Goal: Information Seeking & Learning: Learn about a topic

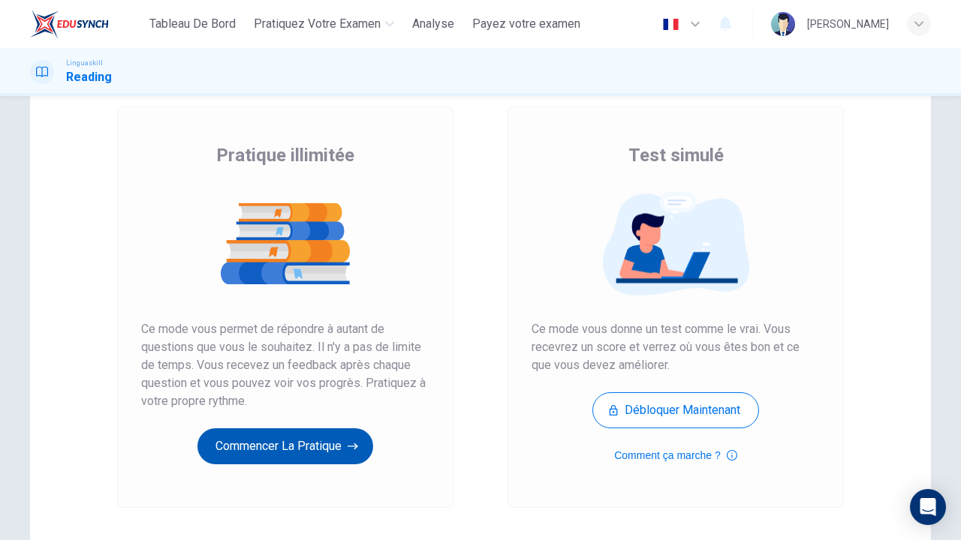
scroll to position [77, 0]
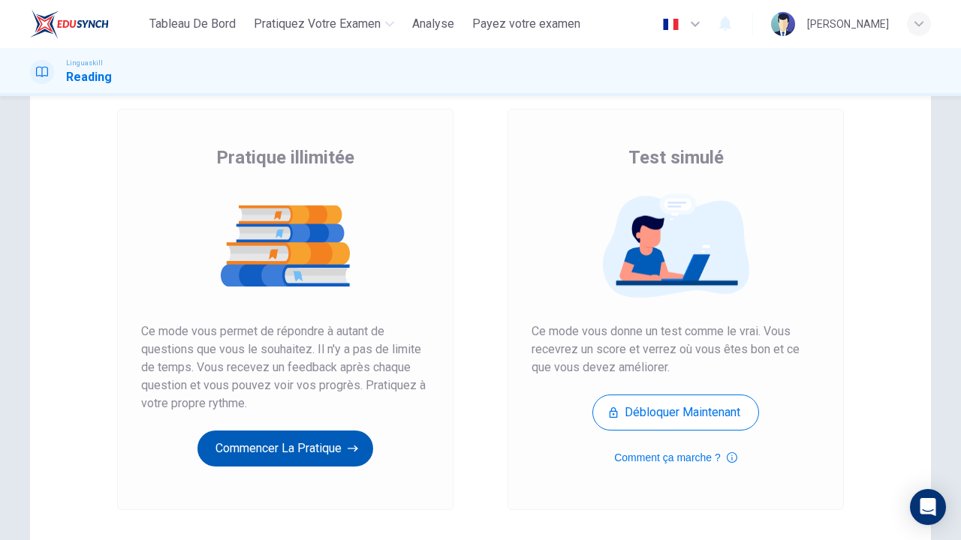
click at [299, 458] on button "Commencer la pratique" at bounding box center [285, 449] width 176 height 36
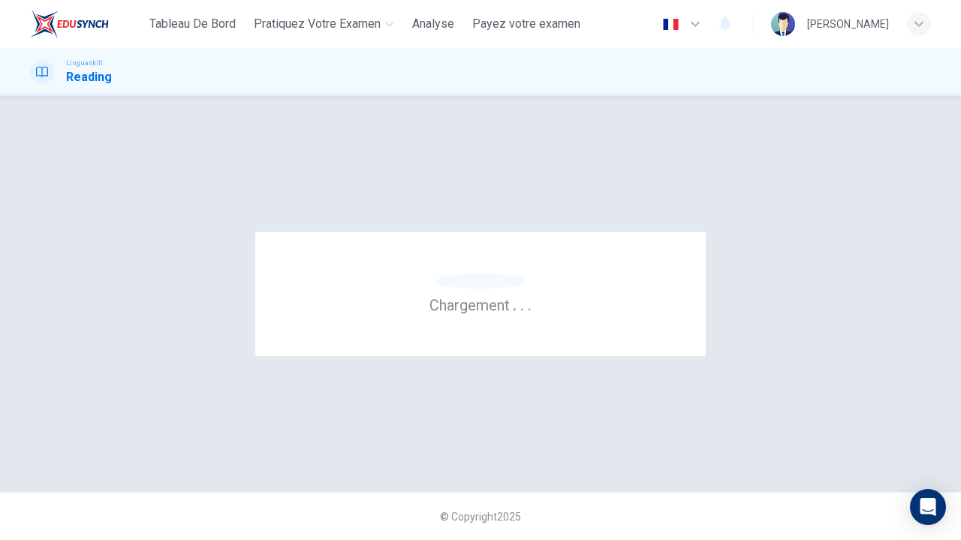
scroll to position [0, 0]
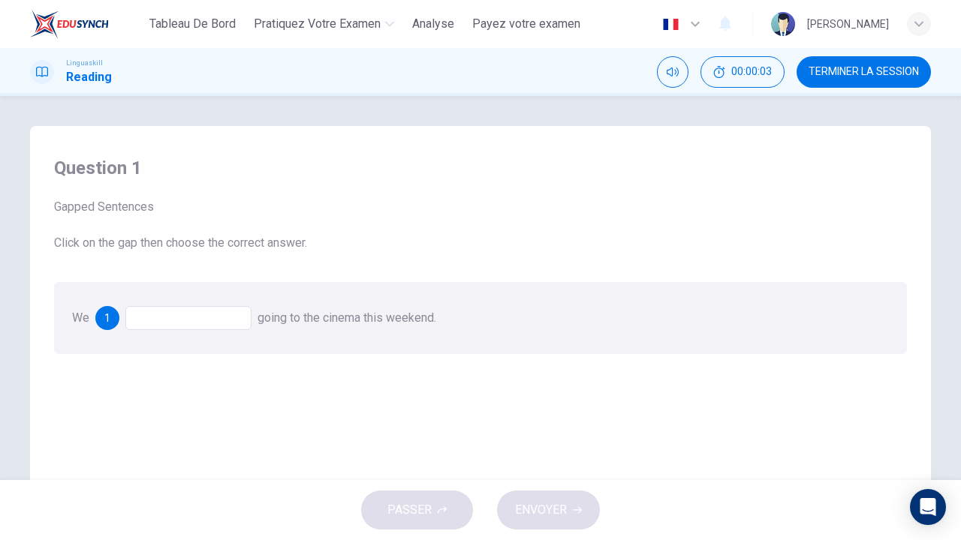
click at [163, 318] on div at bounding box center [188, 318] width 126 height 24
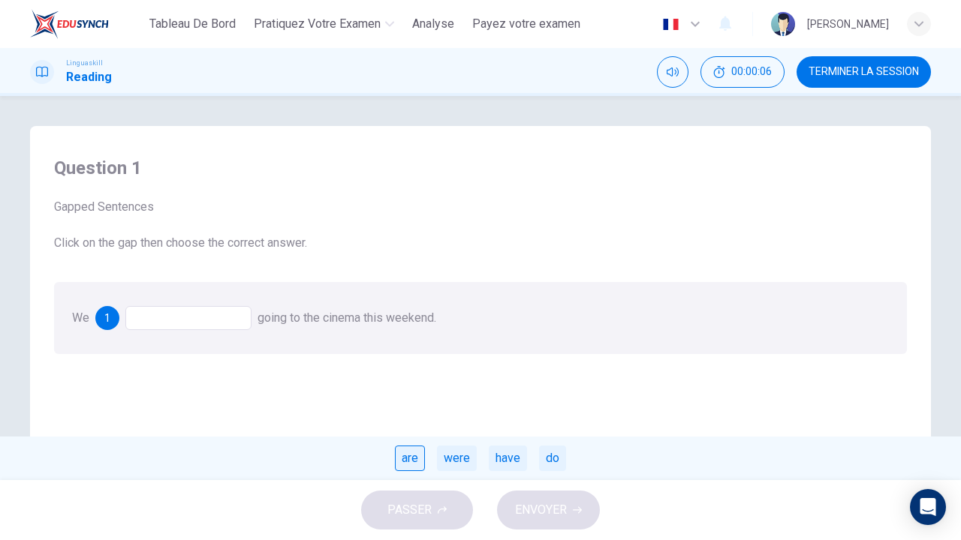
click at [403, 462] on div "are" at bounding box center [410, 459] width 30 height 26
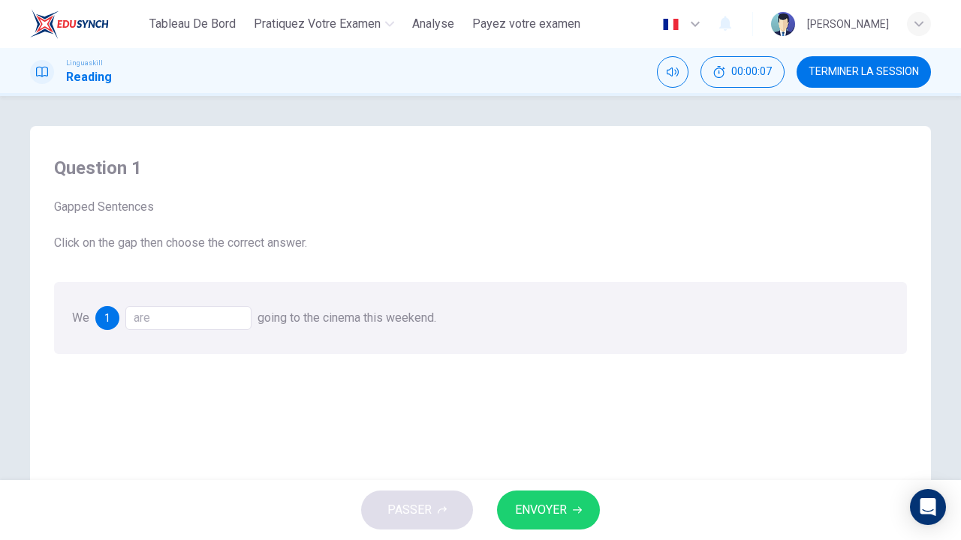
click at [568, 525] on button "ENVOYER" at bounding box center [548, 510] width 103 height 39
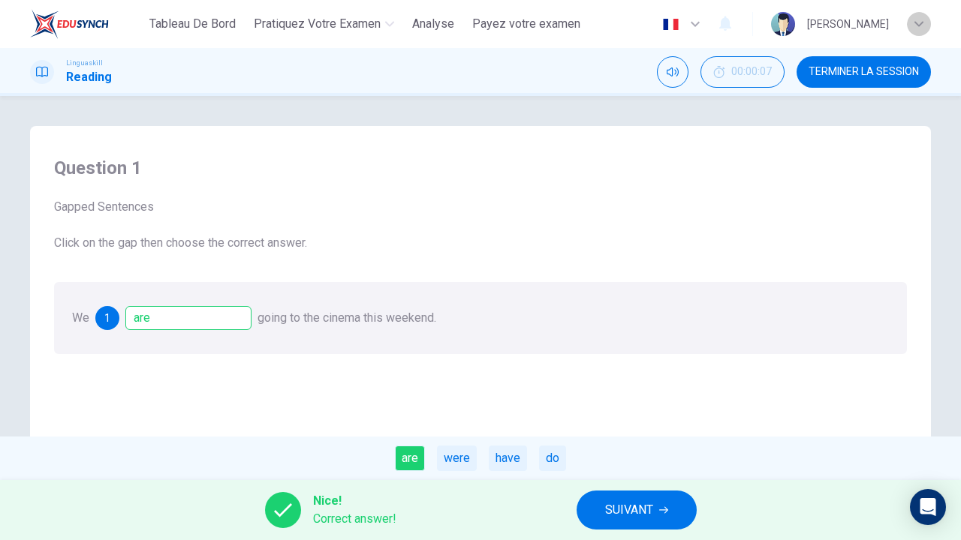
click at [909, 23] on div "button" at bounding box center [919, 24] width 24 height 24
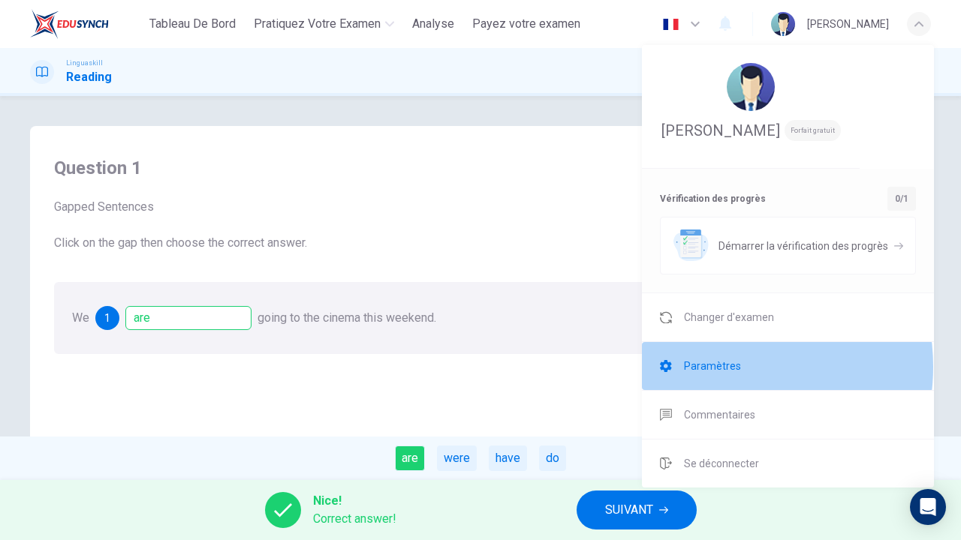
click at [718, 367] on span "Paramètres" at bounding box center [712, 366] width 57 height 18
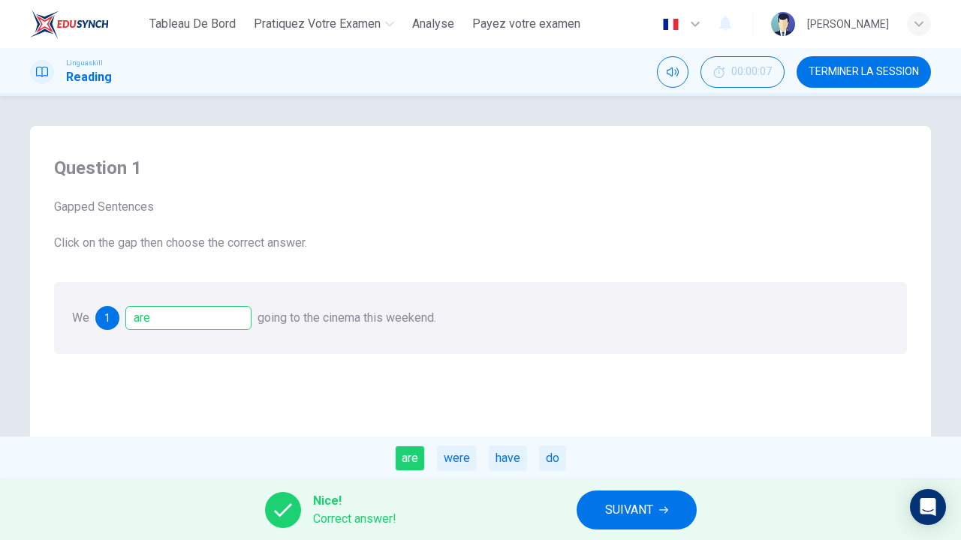
click at [874, 23] on div "[PERSON_NAME]" at bounding box center [848, 24] width 82 height 18
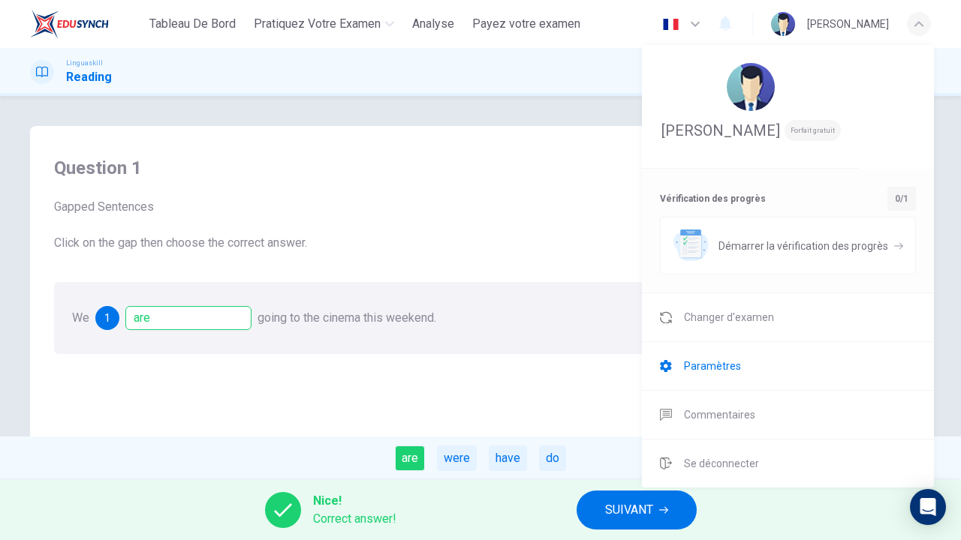
click at [686, 366] on span "Paramètres" at bounding box center [712, 366] width 57 height 18
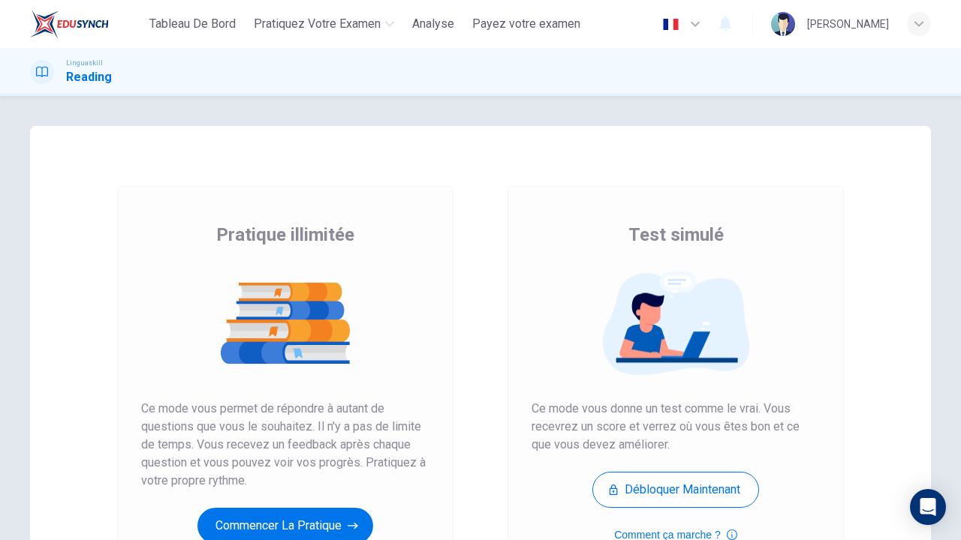
scroll to position [60, 0]
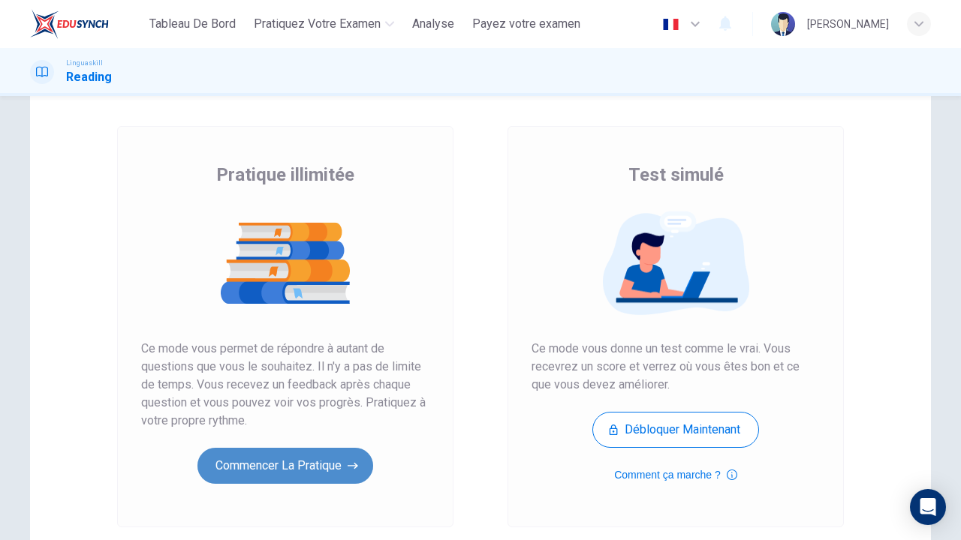
click at [280, 461] on button "Commencer la pratique" at bounding box center [285, 466] width 176 height 36
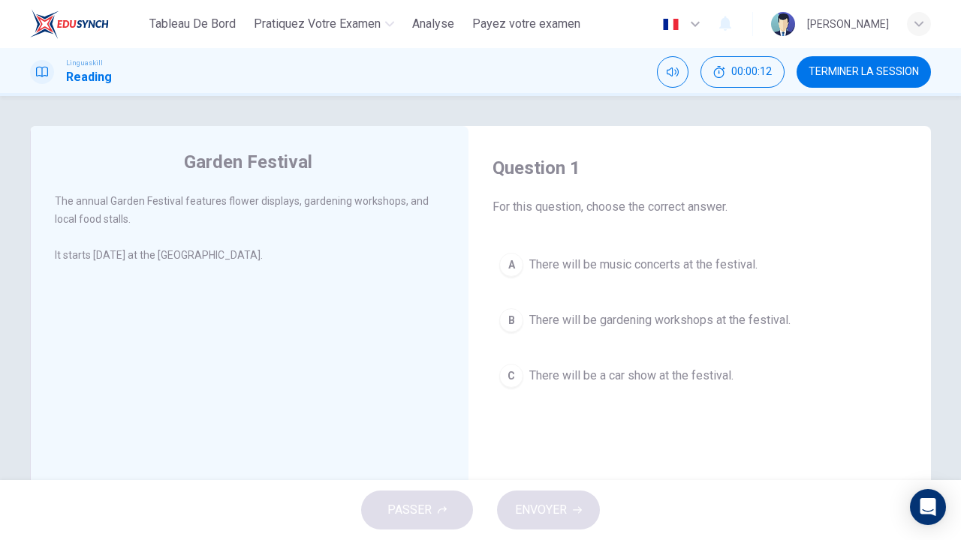
scroll to position [33, 0]
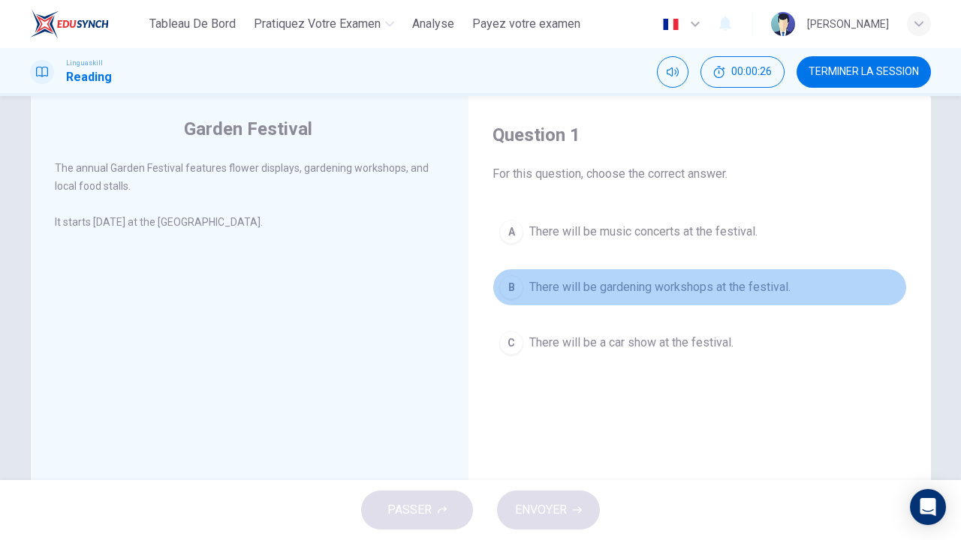
click at [511, 284] on div "B" at bounding box center [511, 287] width 24 height 24
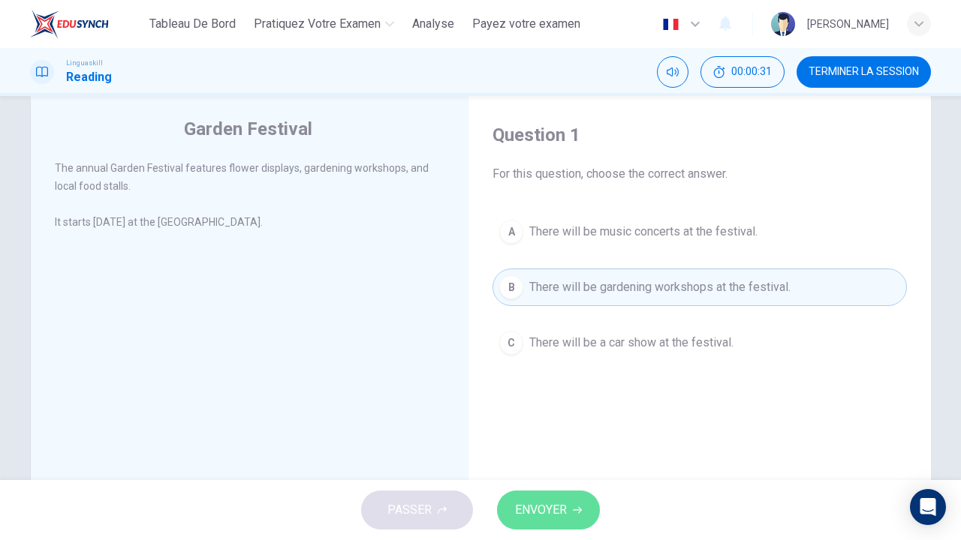
click at [539, 517] on span "ENVOYER" at bounding box center [541, 510] width 52 height 21
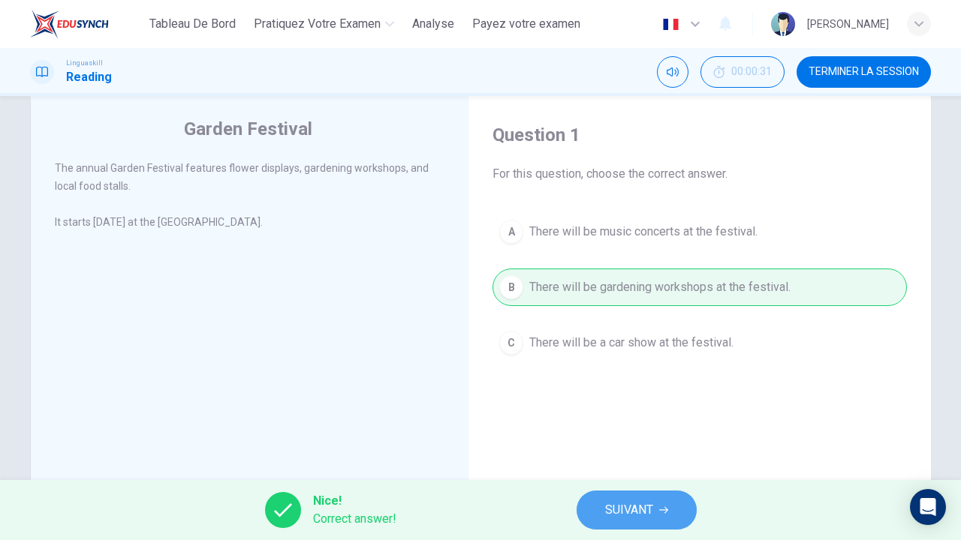
click at [624, 524] on button "SUIVANT" at bounding box center [636, 510] width 120 height 39
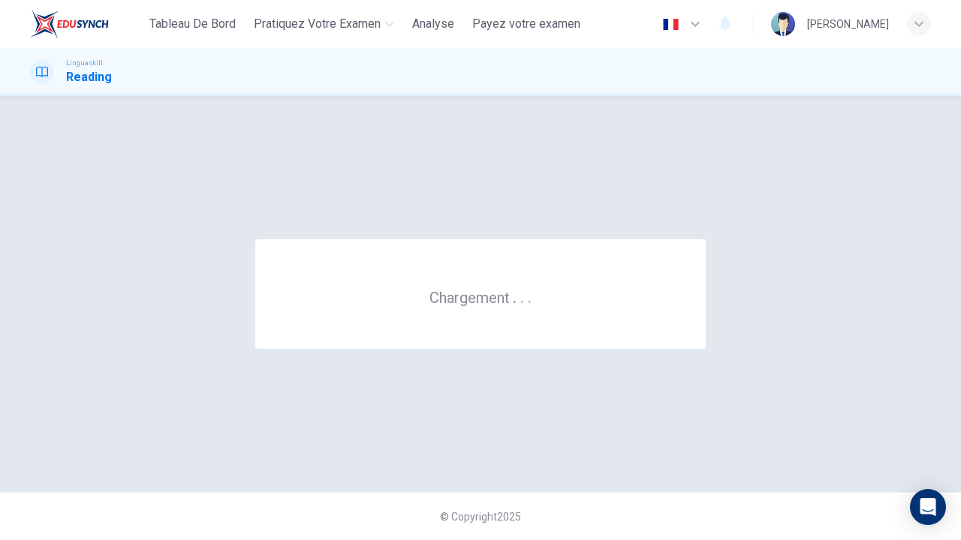
scroll to position [0, 0]
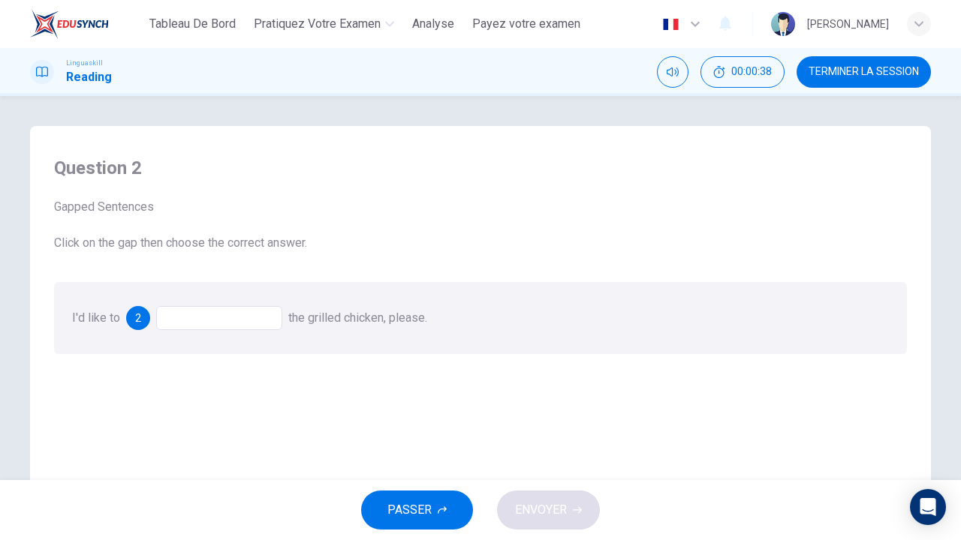
click at [212, 310] on div at bounding box center [219, 318] width 126 height 24
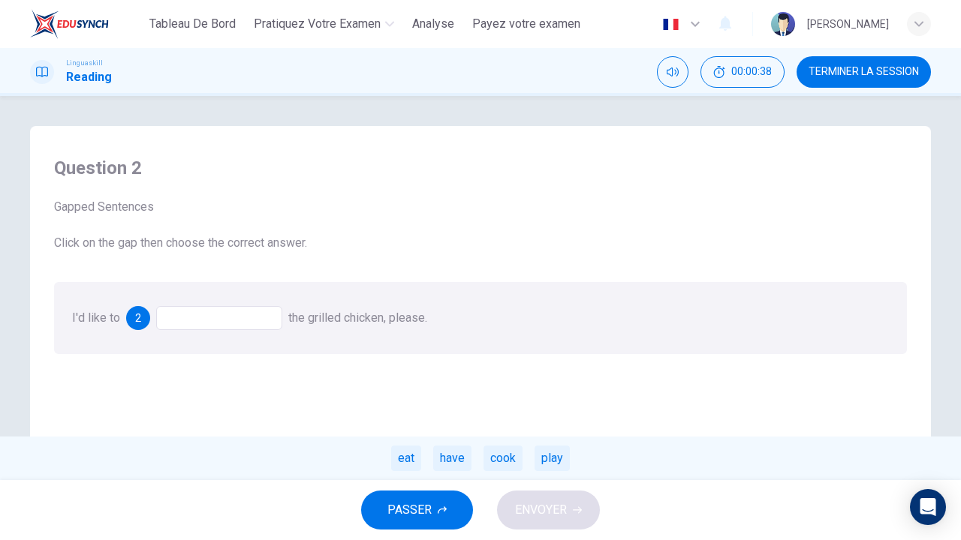
click at [212, 314] on div at bounding box center [219, 318] width 126 height 24
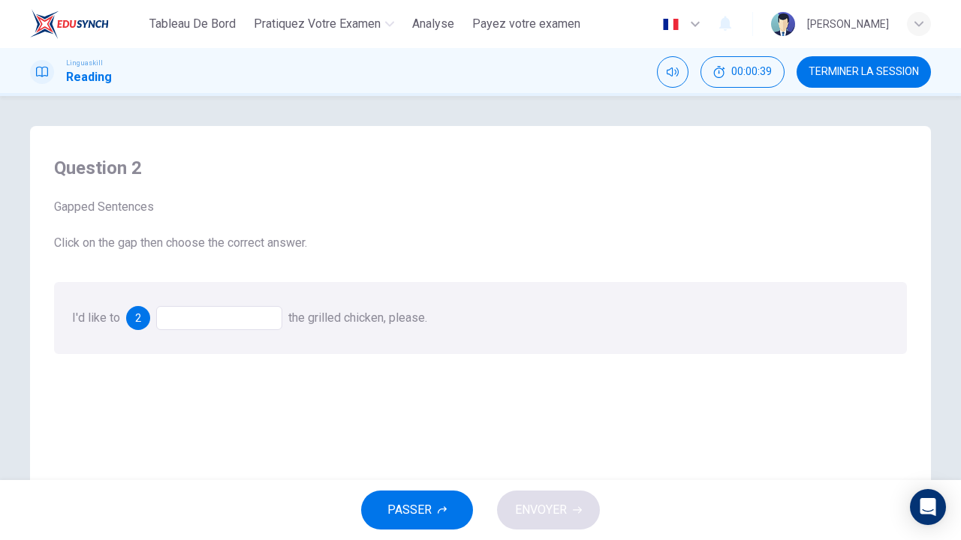
click at [212, 314] on div at bounding box center [219, 318] width 126 height 24
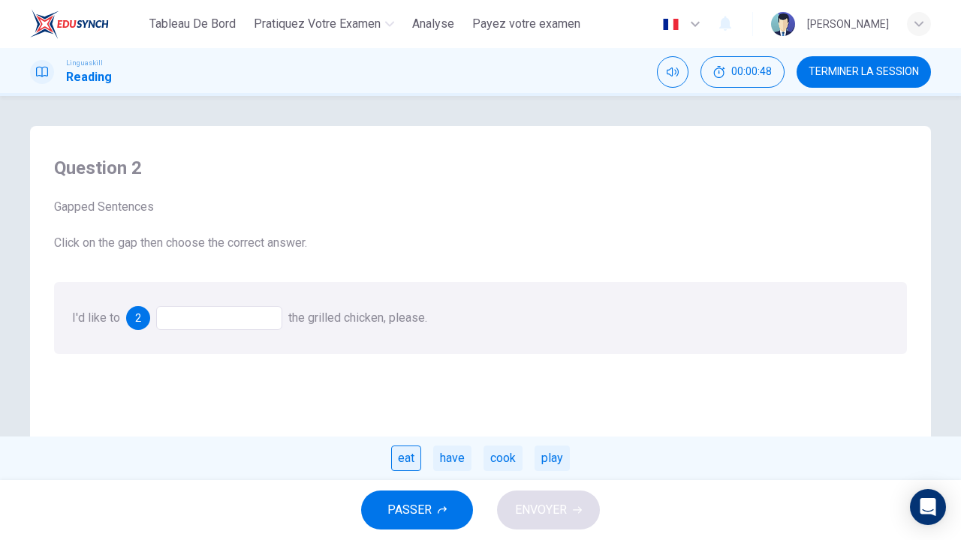
click at [412, 459] on div "eat" at bounding box center [406, 459] width 30 height 26
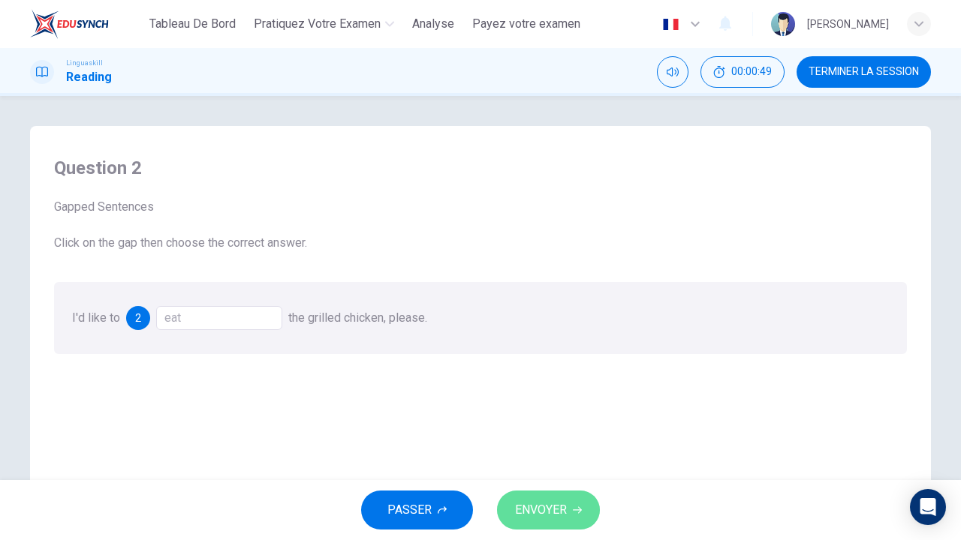
click at [501, 503] on button "ENVOYER" at bounding box center [548, 510] width 103 height 39
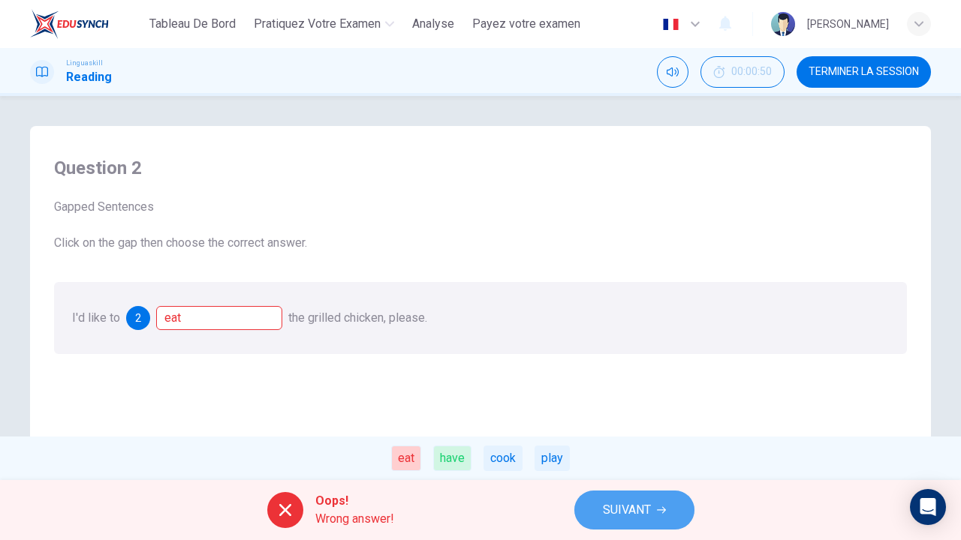
click at [606, 506] on span "SUIVANT" at bounding box center [627, 510] width 48 height 21
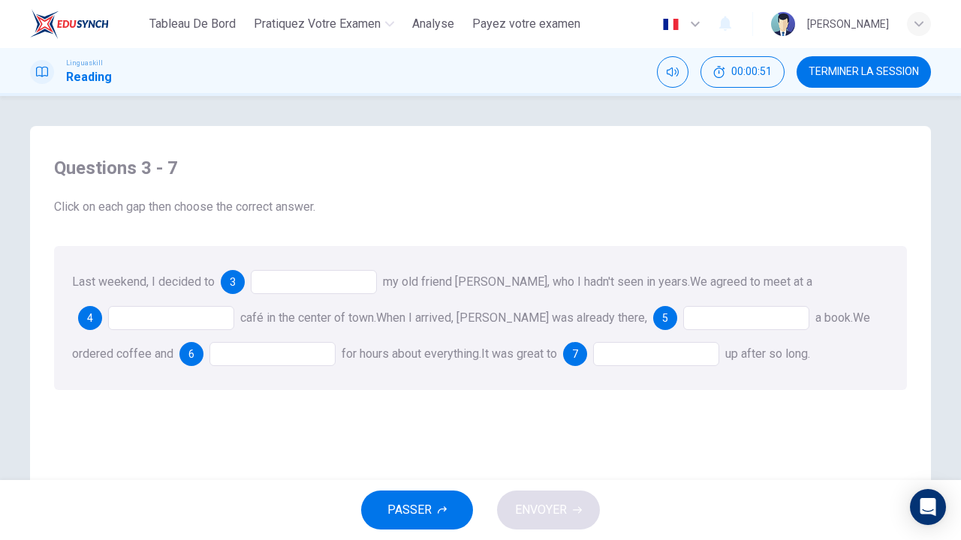
click at [344, 279] on div at bounding box center [314, 282] width 126 height 24
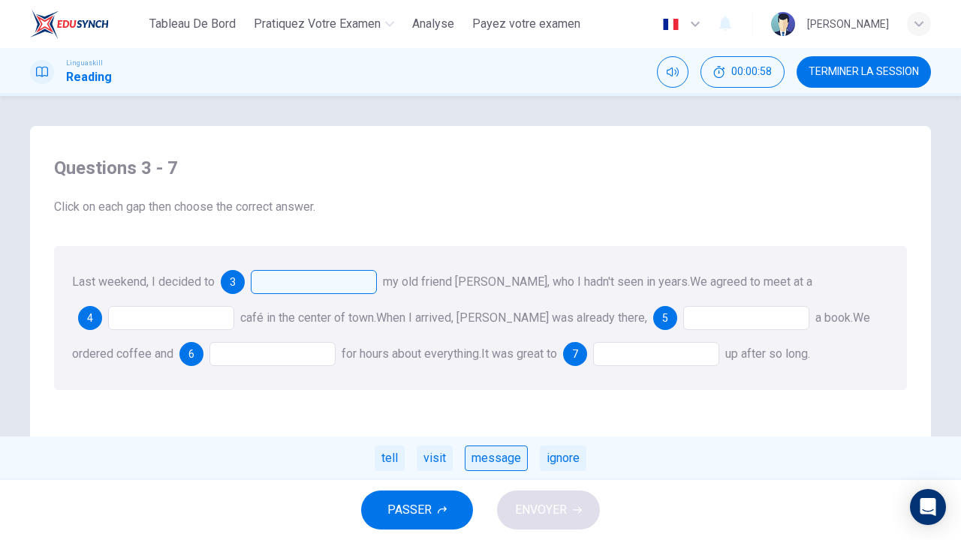
click at [510, 454] on div "message" at bounding box center [496, 459] width 63 height 26
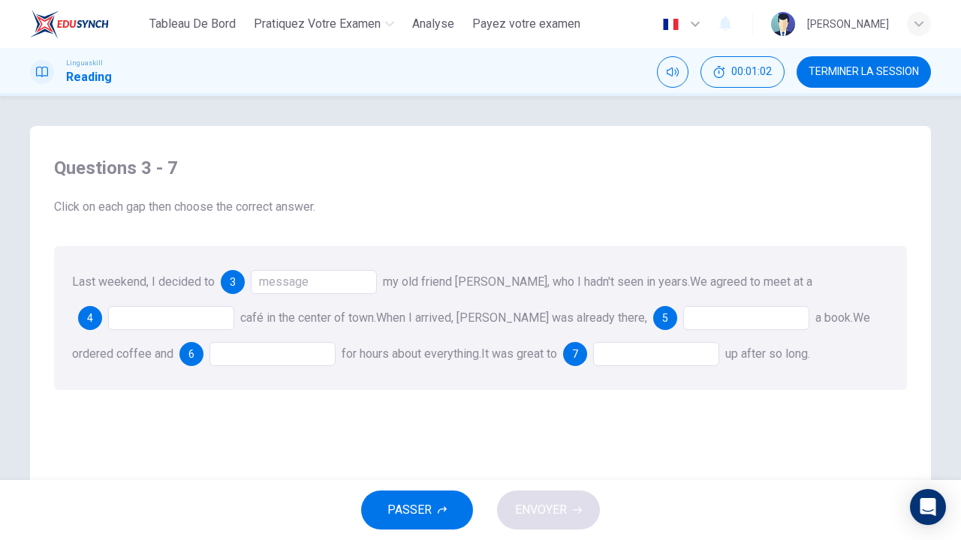
click at [525, 501] on div "PASSER ENVOYER" at bounding box center [480, 510] width 961 height 60
click at [234, 282] on span "3" at bounding box center [233, 282] width 6 height 11
click at [312, 278] on div "message" at bounding box center [314, 282] width 126 height 24
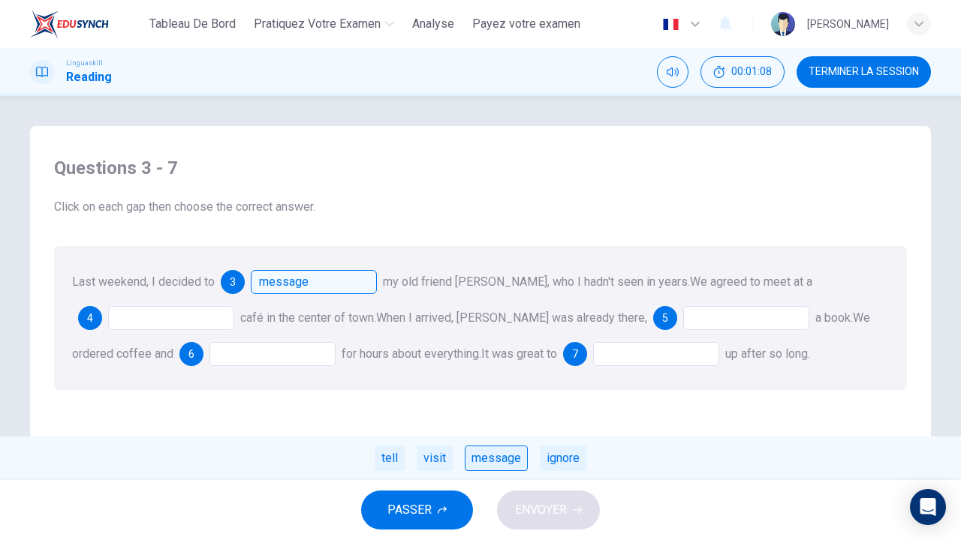
click at [516, 459] on div "message" at bounding box center [496, 459] width 63 height 26
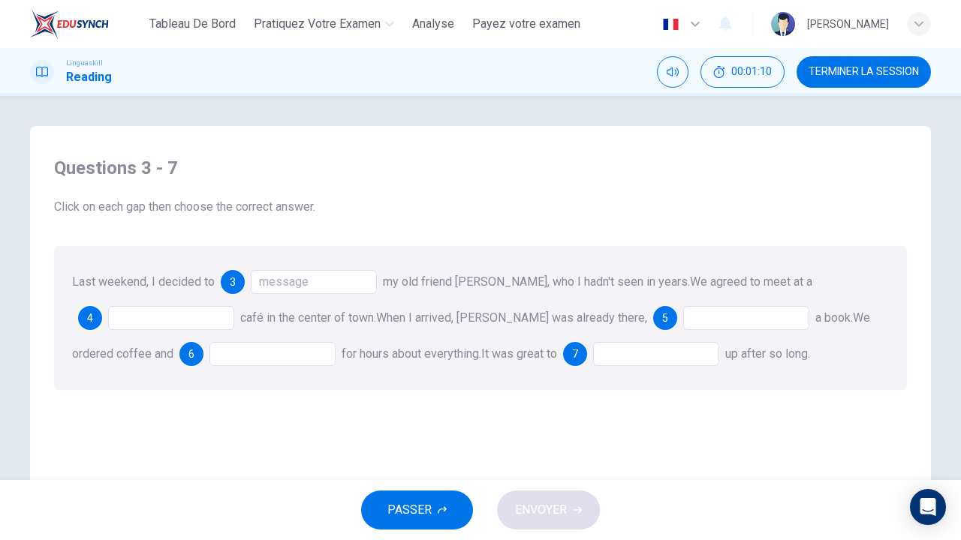
click at [535, 503] on div "PASSER ENVOYER" at bounding box center [480, 510] width 961 height 60
click at [450, 508] on button "PASSER" at bounding box center [417, 510] width 112 height 39
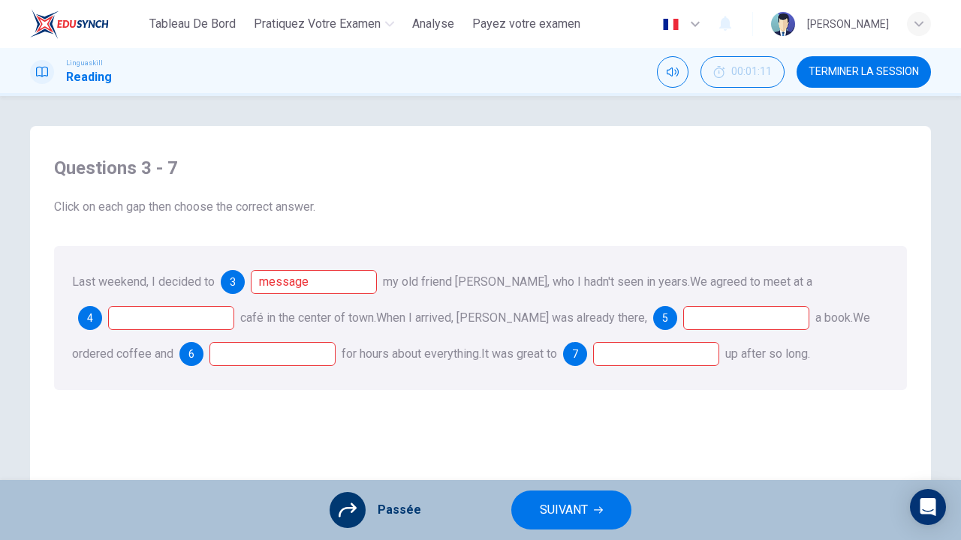
click at [200, 319] on div at bounding box center [171, 318] width 126 height 24
click at [155, 323] on div at bounding box center [171, 318] width 126 height 24
click at [345, 516] on icon at bounding box center [348, 510] width 18 height 18
click at [115, 224] on div "Questions 3 - 7 Click on each gap then choose the correct answer. Last weekend,…" at bounding box center [480, 273] width 877 height 264
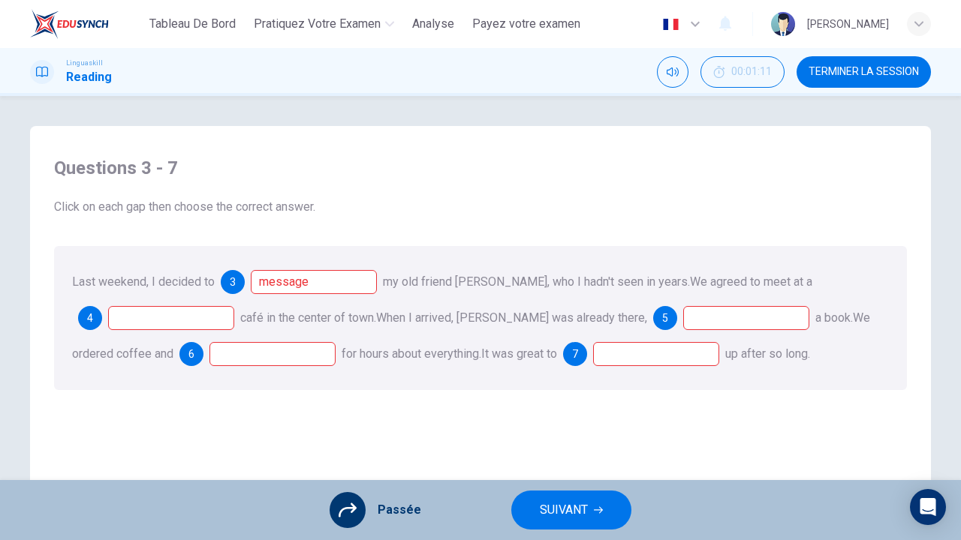
click at [203, 308] on div at bounding box center [171, 318] width 126 height 24
click at [203, 316] on div at bounding box center [171, 318] width 126 height 24
click at [95, 83] on h1 "Reading" at bounding box center [89, 77] width 46 height 18
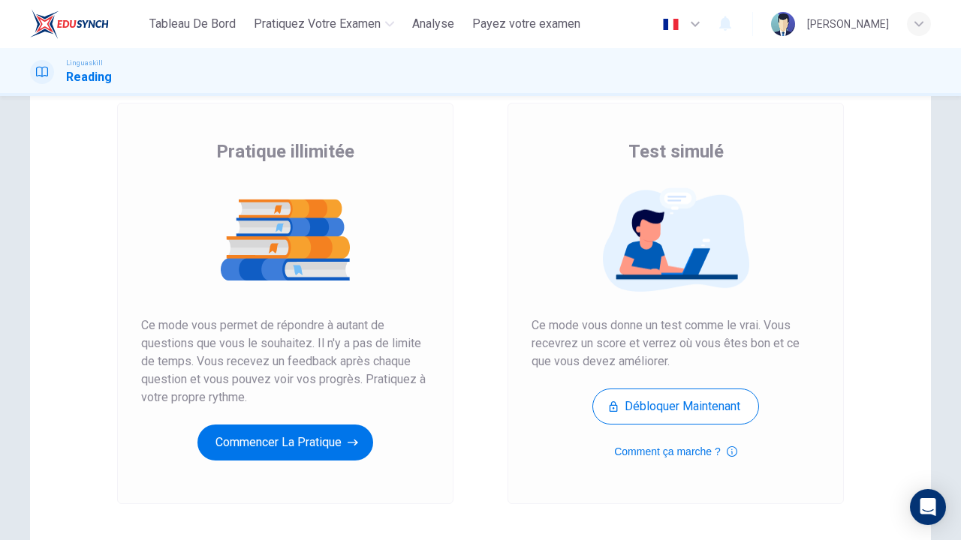
scroll to position [90, 0]
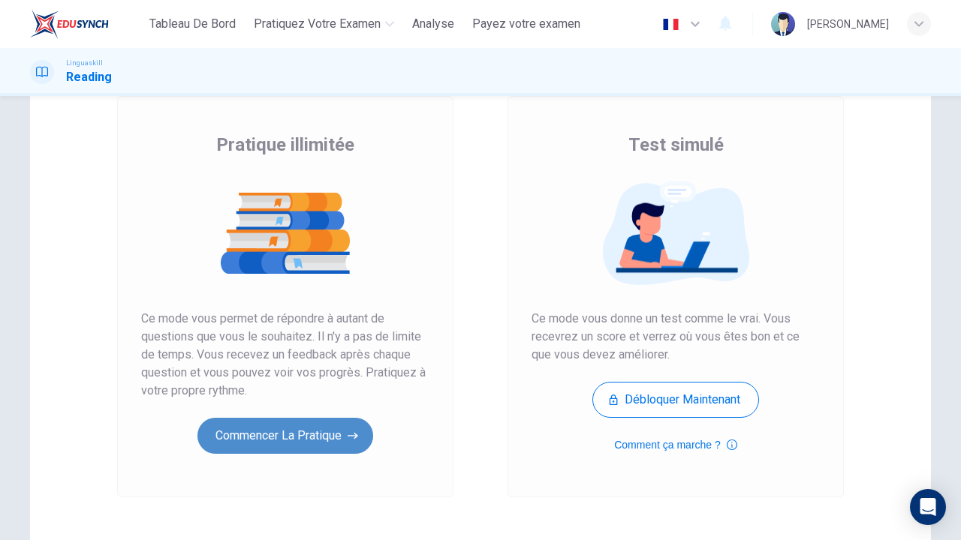
click at [324, 444] on button "Commencer la pratique" at bounding box center [285, 436] width 176 height 36
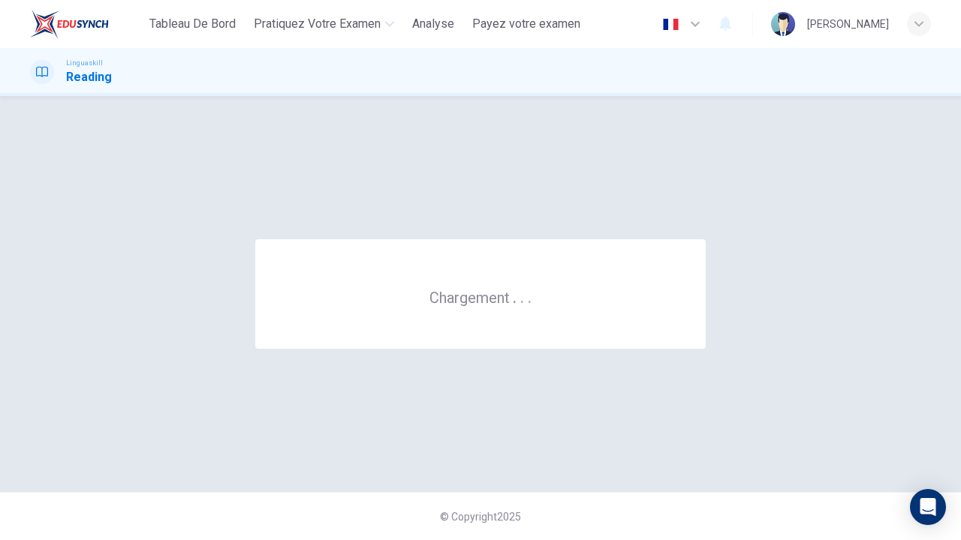
scroll to position [0, 0]
